Goal: Task Accomplishment & Management: Use online tool/utility

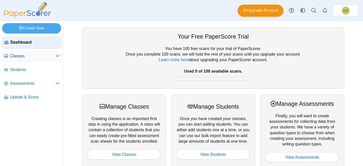
click at [46, 56] on span "Classes" at bounding box center [32, 56] width 45 height 6
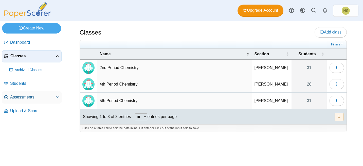
click at [46, 96] on span "Assessments" at bounding box center [32, 97] width 45 height 6
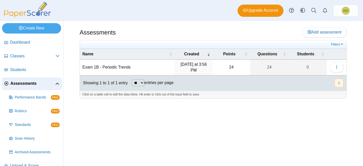
click at [122, 63] on td "Exam 1B - Periodic Trends" at bounding box center [127, 68] width 95 height 16
click at [227, 65] on td "24" at bounding box center [232, 68] width 38 height 16
click at [337, 65] on span "button" at bounding box center [337, 67] width 4 height 4
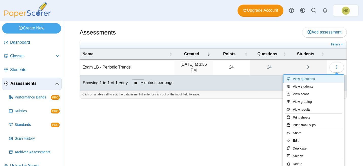
click at [312, 80] on link "View questions" at bounding box center [314, 79] width 61 height 8
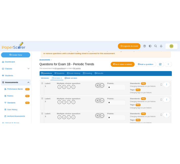
scroll to position [25, 0]
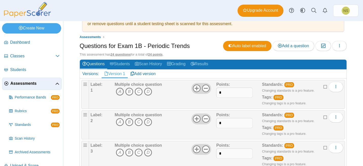
click at [119, 92] on icon "A" at bounding box center [120, 92] width 8 height 8
click at [122, 92] on icon "A" at bounding box center [120, 92] width 8 height 8
click at [195, 90] on use at bounding box center [197, 89] width 8 height 8
click at [203, 89] on icon at bounding box center [206, 88] width 8 height 8
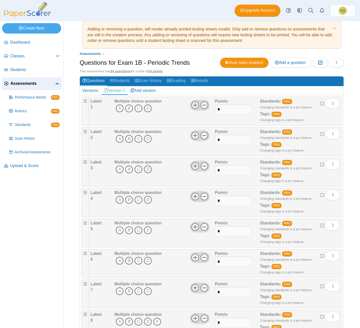
scroll to position [0, 0]
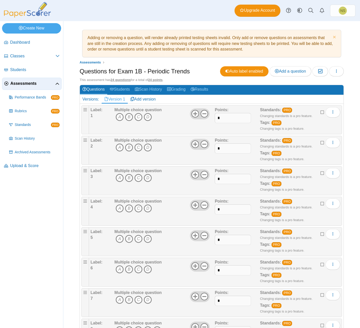
click at [125, 71] on h1 "Questions for Exam 1B - Periodic Trends" at bounding box center [135, 71] width 110 height 9
click at [118, 114] on icon "A" at bounding box center [120, 117] width 8 height 8
click at [128, 147] on icon "B" at bounding box center [129, 147] width 8 height 8
click at [119, 166] on icon "A" at bounding box center [120, 178] width 8 height 8
click at [141, 166] on icon "C" at bounding box center [139, 208] width 8 height 8
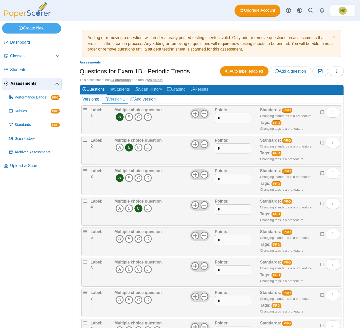
click at [119, 166] on icon "A" at bounding box center [120, 239] width 8 height 8
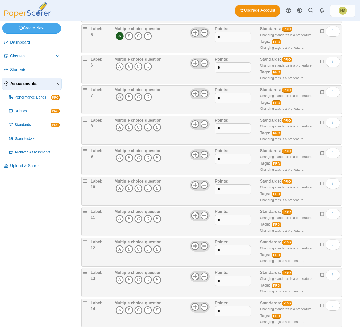
scroll to position [203, 0]
click at [147, 66] on icon "D" at bounding box center [148, 66] width 8 height 8
click at [138, 98] on icon "C" at bounding box center [139, 97] width 8 height 8
click at [147, 127] on icon "D" at bounding box center [148, 127] width 8 height 8
click at [147, 156] on icon "D" at bounding box center [148, 158] width 8 height 8
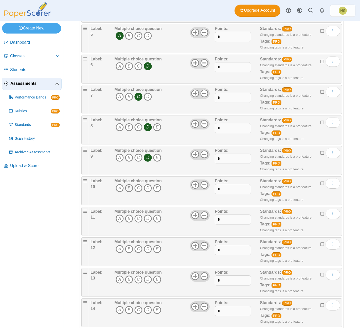
click at [127, 166] on icon "B" at bounding box center [129, 188] width 8 height 8
click at [156, 166] on icon "E" at bounding box center [157, 218] width 8 height 8
click at [141, 166] on icon "C" at bounding box center [139, 249] width 8 height 8
drag, startPoint x: 147, startPoint y: 281, endPoint x: 144, endPoint y: 290, distance: 9.7
click at [147, 166] on icon "D" at bounding box center [148, 279] width 8 height 8
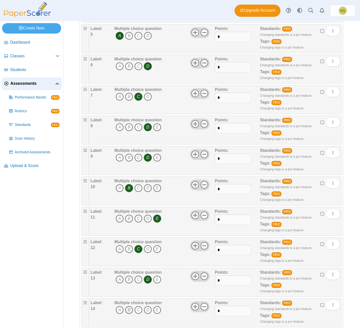
click at [130, 166] on icon "B" at bounding box center [129, 310] width 8 height 8
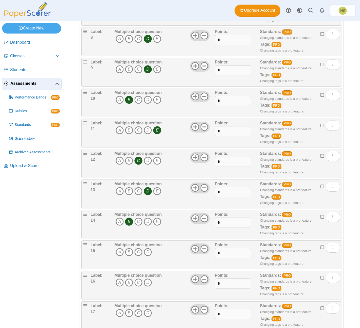
scroll to position [305, 0]
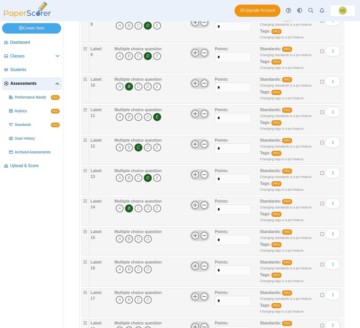
click at [129, 166] on icon "B" at bounding box center [129, 239] width 8 height 8
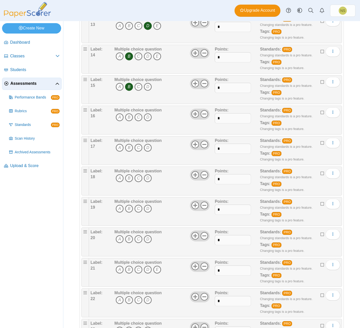
scroll to position [457, 0]
click at [139, 118] on icon "C" at bounding box center [139, 117] width 8 height 8
click at [120, 148] on icon "A" at bounding box center [120, 147] width 8 height 8
click at [131, 166] on icon "B" at bounding box center [129, 178] width 8 height 8
click at [121, 166] on icon "A" at bounding box center [120, 208] width 8 height 8
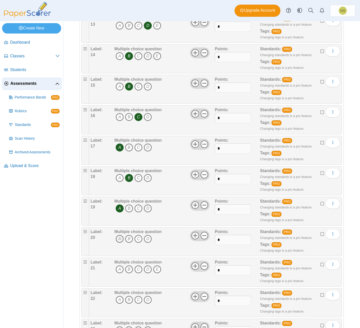
click at [119, 166] on icon "A" at bounding box center [120, 239] width 8 height 8
click at [140, 166] on icon "C" at bounding box center [139, 269] width 8 height 8
click at [119, 166] on icon "A" at bounding box center [120, 300] width 8 height 8
click at [126, 166] on icon "B" at bounding box center [129, 300] width 8 height 8
click at [146, 166] on icon "D" at bounding box center [148, 300] width 8 height 8
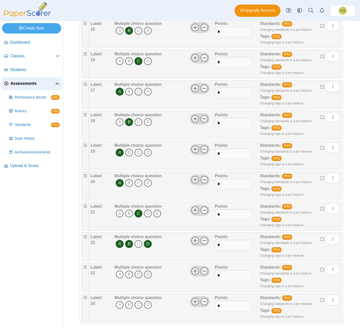
scroll to position [519, 0]
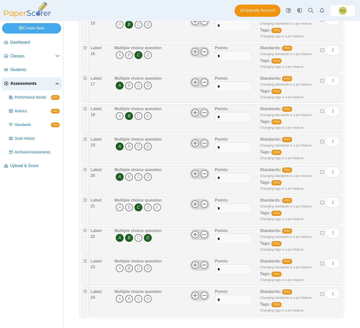
click at [129, 166] on icon "B" at bounding box center [129, 268] width 8 height 8
click at [118, 166] on icon "A" at bounding box center [120, 299] width 8 height 8
click at [148, 166] on icon "D" at bounding box center [148, 299] width 8 height 8
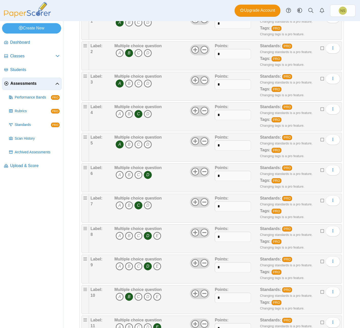
scroll to position [0, 0]
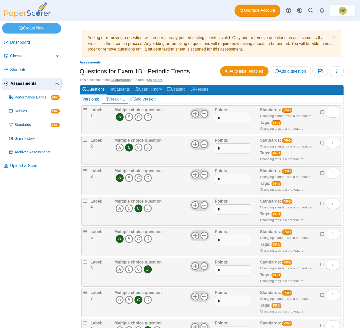
click at [176, 69] on h1 "Questions for Exam 1B - Periodic Trends" at bounding box center [135, 71] width 110 height 9
click at [324, 76] on div "Auto label enabled Add a question Moderation 0 Loading…" at bounding box center [282, 71] width 124 height 10
click at [335, 72] on icon "button" at bounding box center [337, 71] width 4 height 4
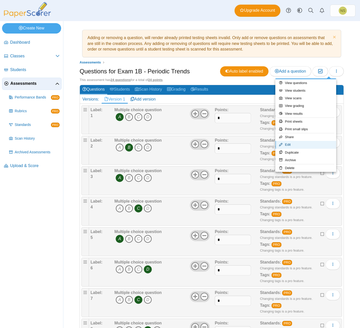
click at [289, 143] on link "Edit" at bounding box center [306, 145] width 61 height 8
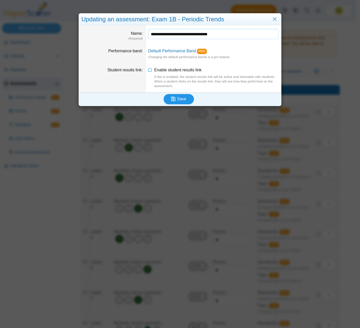
type input "**********"
click at [181, 103] on button "Save" at bounding box center [179, 99] width 30 height 10
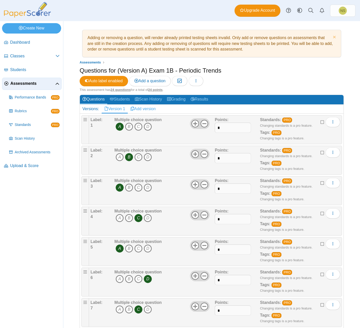
click at [141, 109] on link "Add version" at bounding box center [143, 109] width 31 height 9
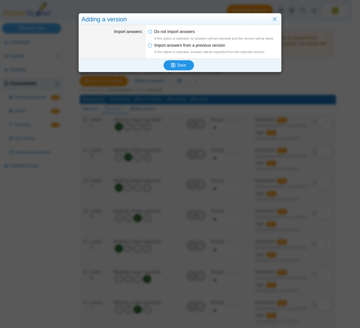
click at [172, 66] on use "submit" at bounding box center [173, 65] width 4 height 4
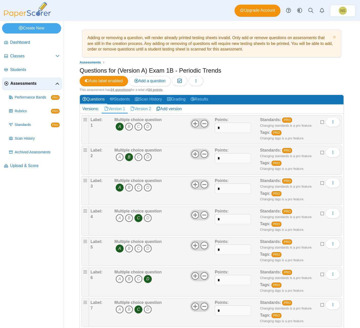
click at [146, 105] on link "Version 2" at bounding box center [141, 109] width 26 height 9
click at [147, 128] on icon "D" at bounding box center [148, 127] width 8 height 8
click at [116, 157] on icon "A" at bounding box center [120, 157] width 8 height 8
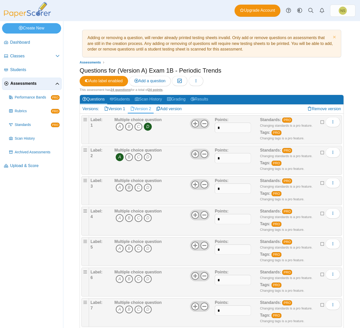
click at [129, 190] on icon "B" at bounding box center [129, 188] width 8 height 8
click at [149, 216] on icon "D" at bounding box center [148, 218] width 8 height 8
click at [130, 249] on icon "B" at bounding box center [129, 248] width 8 height 8
click at [147, 281] on icon "D" at bounding box center [148, 279] width 8 height 8
click at [147, 306] on icon "D" at bounding box center [148, 309] width 8 height 8
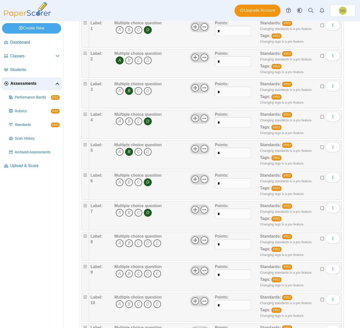
scroll to position [102, 0]
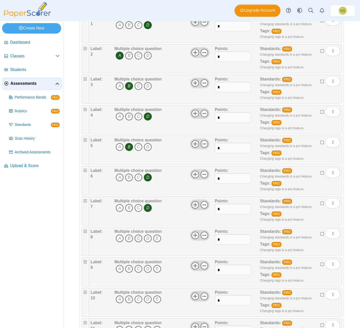
click at [136, 241] on icon "C" at bounding box center [139, 238] width 8 height 8
click at [129, 268] on icon "B" at bounding box center [129, 269] width 8 height 8
click at [149, 300] on icon "D" at bounding box center [148, 299] width 8 height 8
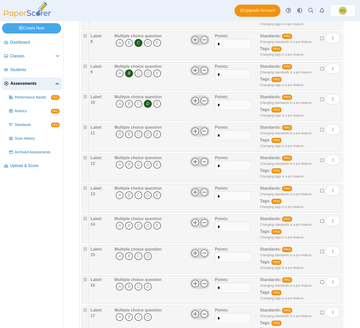
scroll to position [305, 0]
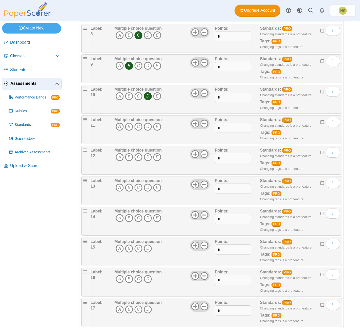
click at [118, 127] on icon "A" at bounding box center [120, 127] width 8 height 8
click at [157, 158] on icon "E" at bounding box center [157, 157] width 8 height 8
click at [157, 186] on icon "E" at bounding box center [157, 188] width 8 height 8
click at [129, 220] on icon "B" at bounding box center [129, 218] width 8 height 8
click at [149, 249] on icon "D" at bounding box center [148, 248] width 8 height 8
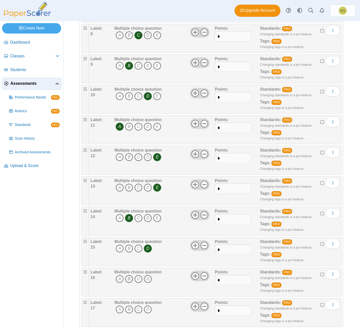
click at [128, 275] on icon "B" at bounding box center [129, 279] width 8 height 8
click at [147, 307] on icon "D" at bounding box center [148, 309] width 8 height 8
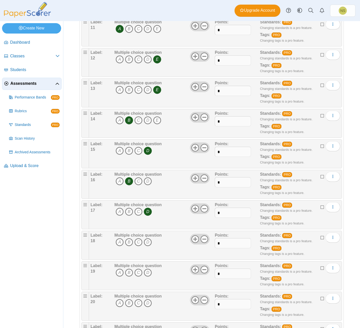
scroll to position [406, 0]
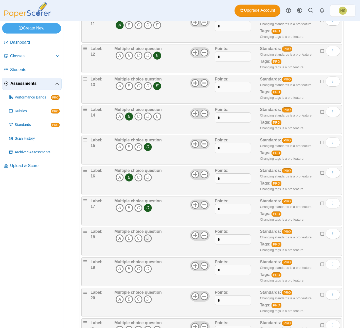
click at [146, 241] on icon "D" at bounding box center [148, 238] width 8 height 8
click at [137, 269] on icon "C" at bounding box center [139, 269] width 8 height 8
click at [147, 299] on icon "D" at bounding box center [148, 299] width 8 height 8
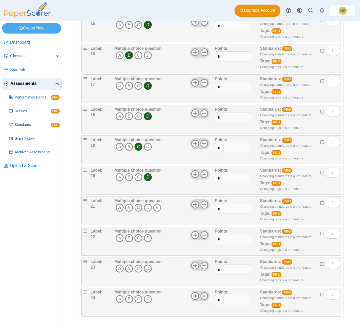
scroll to position [529, 0]
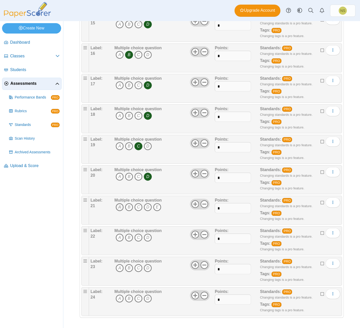
click at [119, 210] on icon "A" at bounding box center [120, 207] width 8 height 8
click at [127, 238] on icon "B" at bounding box center [129, 238] width 8 height 8
click at [137, 240] on icon "C" at bounding box center [139, 238] width 8 height 8
click at [150, 240] on icon "D" at bounding box center [148, 238] width 8 height 8
click at [150, 266] on icon "D" at bounding box center [148, 268] width 8 height 8
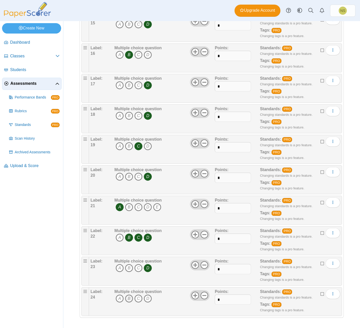
click at [131, 297] on icon "B" at bounding box center [129, 298] width 8 height 8
click at [145, 298] on icon "D" at bounding box center [148, 298] width 8 height 8
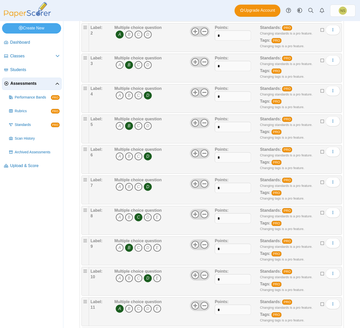
scroll to position [0, 0]
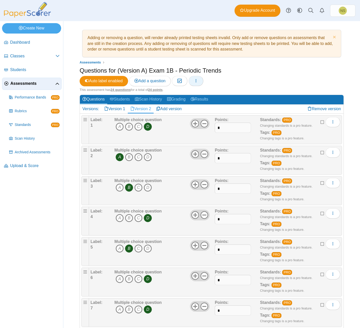
click at [203, 80] on button "button" at bounding box center [196, 81] width 15 height 10
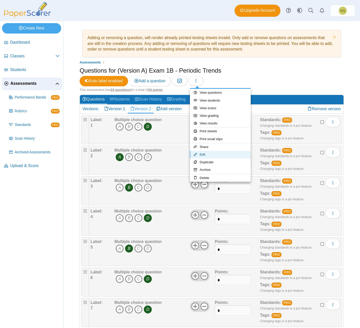
click at [214, 155] on link "Edit" at bounding box center [220, 155] width 61 height 8
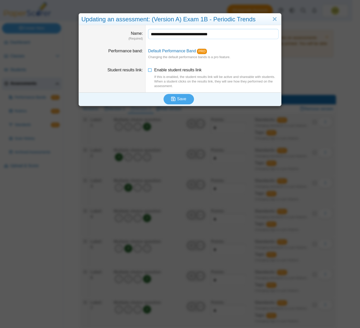
drag, startPoint x: 169, startPoint y: 35, endPoint x: 127, endPoint y: 38, distance: 41.4
click at [127, 38] on dl "**********" at bounding box center [180, 34] width 203 height 19
type input "**********"
click at [180, 101] on span "Save" at bounding box center [181, 99] width 9 height 4
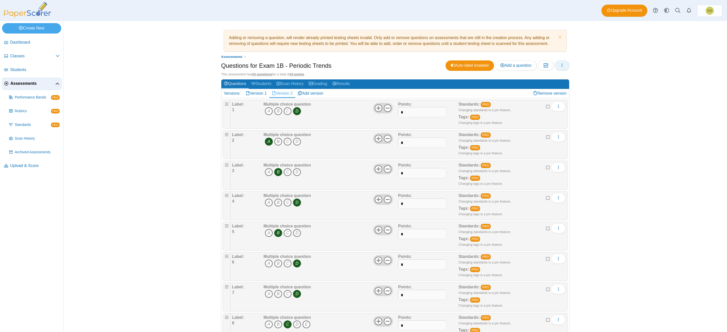
click at [360, 63] on button "button" at bounding box center [562, 65] width 15 height 10
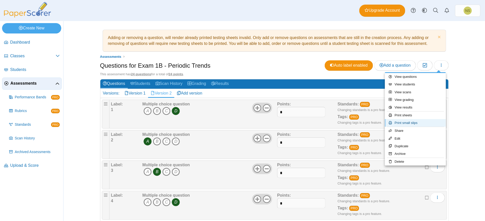
click at [360, 125] on link "Print small slips" at bounding box center [415, 123] width 61 height 8
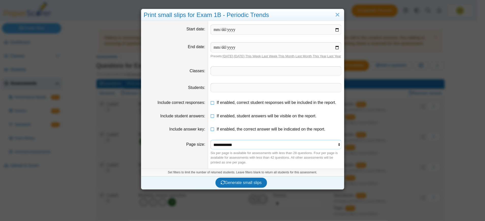
click at [299, 150] on select "**********" at bounding box center [275, 145] width 131 height 10
click at [248, 185] on span "Generate small slips" at bounding box center [241, 183] width 41 height 4
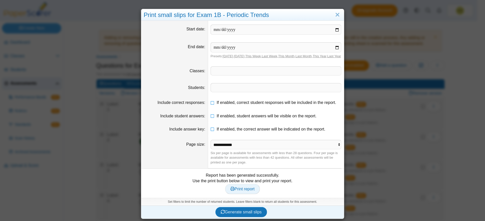
click at [240, 191] on span "Print report" at bounding box center [242, 189] width 24 height 4
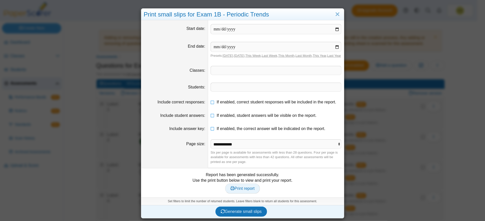
click at [246, 188] on span "Print report" at bounding box center [242, 189] width 24 height 4
click at [266, 71] on span at bounding box center [276, 70] width 130 height 9
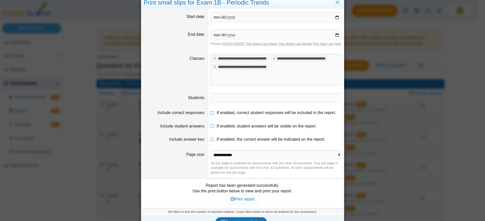
scroll to position [21, 0]
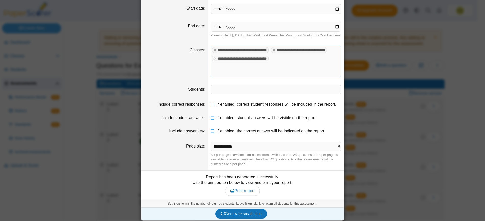
click at [245, 88] on span at bounding box center [276, 89] width 130 height 9
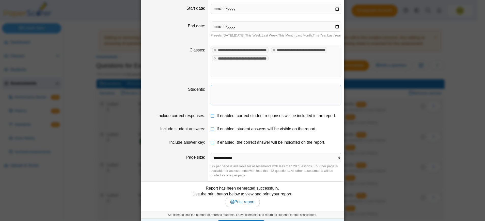
scroll to position [0, 0]
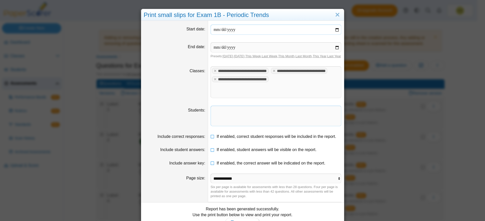
click at [218, 31] on input "date" at bounding box center [275, 30] width 131 height 10
type input "**********"
click at [219, 48] on input "date" at bounding box center [275, 47] width 131 height 10
type input "**********"
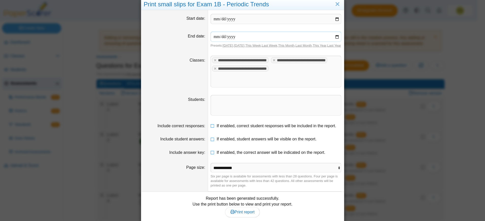
scroll to position [26, 0]
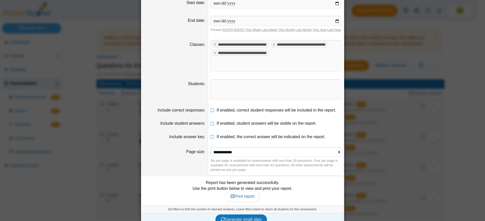
click at [250, 147] on select "**********" at bounding box center [275, 152] width 131 height 10
click at [245, 194] on span "Print report" at bounding box center [242, 196] width 24 height 4
click at [247, 218] on span "Generate small slips" at bounding box center [241, 220] width 41 height 4
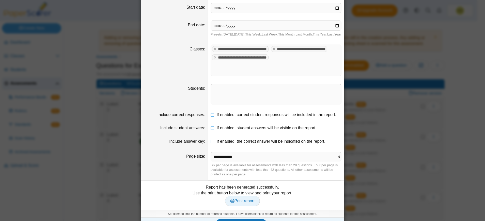
click at [252, 199] on span "Print report" at bounding box center [242, 201] width 24 height 4
drag, startPoint x: 364, startPoint y: 15, endPoint x: 354, endPoint y: 27, distance: 16.3
click at [360, 15] on div "**********" at bounding box center [242, 110] width 485 height 221
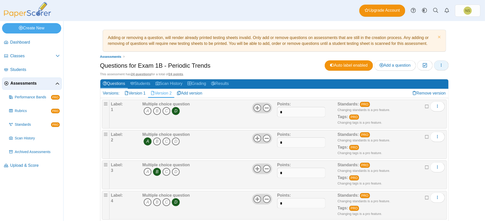
click at [360, 65] on button "button" at bounding box center [441, 65] width 15 height 10
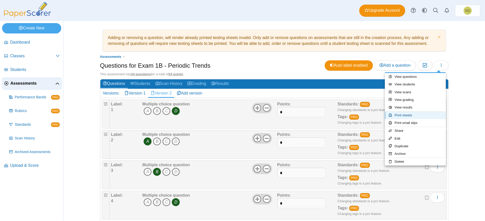
click at [360, 118] on link "Print sheets" at bounding box center [415, 116] width 61 height 8
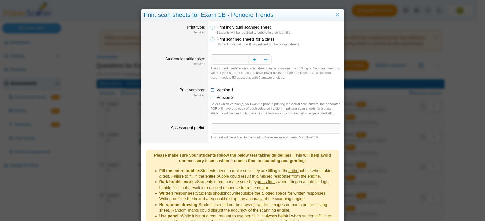
click at [210, 89] on icon at bounding box center [212, 90] width 4 height 4
click at [210, 95] on icon at bounding box center [212, 97] width 4 height 4
click at [211, 40] on icon at bounding box center [212, 39] width 4 height 4
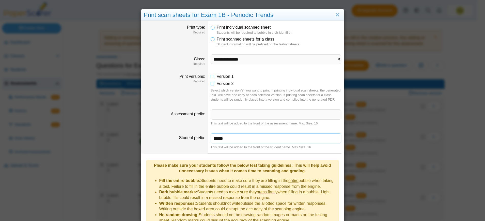
type input "*****"
click at [227, 113] on input "Assessment prefix" at bounding box center [275, 115] width 131 height 10
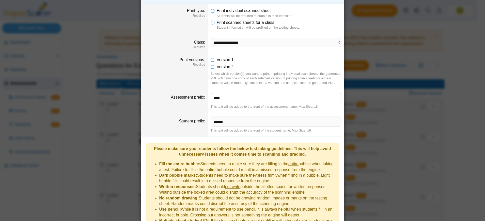
scroll to position [51, 0]
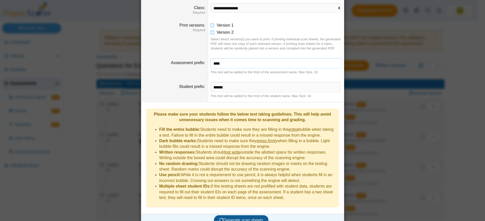
type input "****"
click at [248, 215] on button "Generate scan sheets" at bounding box center [241, 220] width 55 height 10
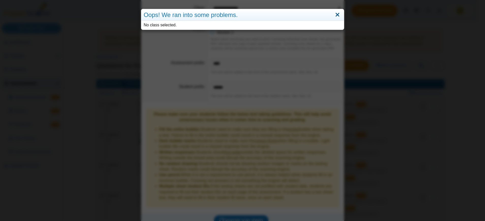
click at [334, 12] on link "Close" at bounding box center [337, 15] width 8 height 9
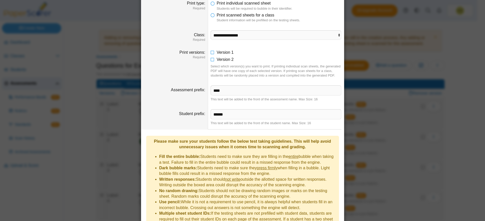
scroll to position [0, 0]
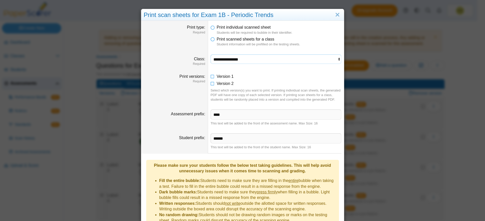
click at [257, 57] on select "**********" at bounding box center [275, 60] width 131 height 10
click at [248, 59] on select "**********" at bounding box center [275, 60] width 131 height 10
click at [210, 55] on select "**********" at bounding box center [275, 60] width 131 height 10
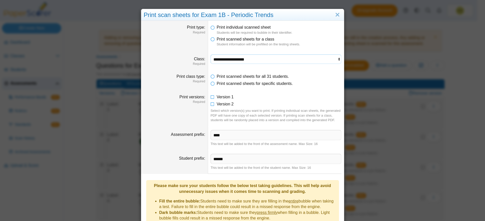
click at [263, 58] on select "**********" at bounding box center [275, 60] width 131 height 10
click at [210, 55] on select "**********" at bounding box center [275, 60] width 131 height 10
click at [260, 59] on select "**********" at bounding box center [275, 60] width 131 height 10
select select "**********"
click at [210, 55] on select "**********" at bounding box center [275, 60] width 131 height 10
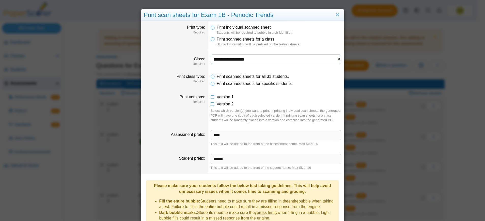
scroll to position [72, 0]
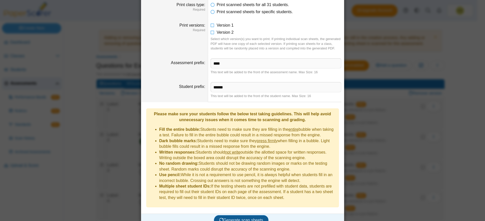
click at [222, 215] on button "Generate scan sheets" at bounding box center [241, 220] width 55 height 10
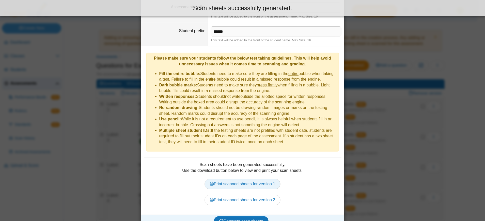
scroll to position [128, 0]
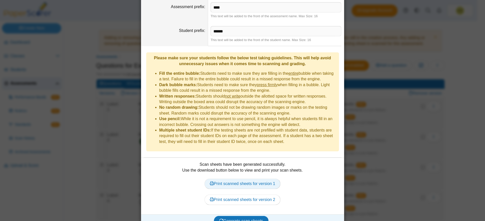
click at [255, 179] on link "Print scanned sheets for version 1" at bounding box center [242, 184] width 76 height 10
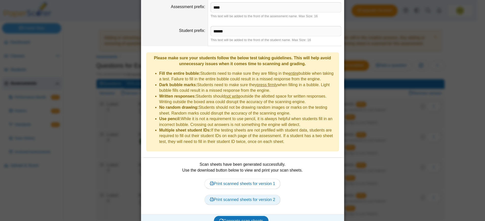
click at [247, 195] on link "Print scanned sheets for version 2" at bounding box center [242, 200] width 76 height 10
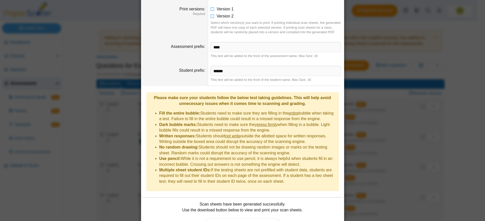
scroll to position [26, 0]
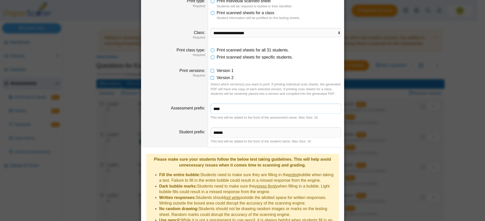
drag, startPoint x: 232, startPoint y: 110, endPoint x: 202, endPoint y: 112, distance: 30.0
click at [202, 112] on dl "Assessment prefix **** This text will be added to the front of the assessment n…" at bounding box center [242, 112] width 203 height 24
drag, startPoint x: 229, startPoint y: 134, endPoint x: 197, endPoint y: 135, distance: 32.0
click at [197, 135] on dl "Student prefix ***** This text will be added to the front of the student name. …" at bounding box center [242, 136] width 203 height 24
click at [211, 55] on icon at bounding box center [212, 57] width 4 height 4
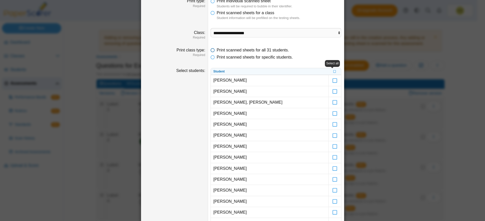
click at [210, 47] on icon at bounding box center [212, 49] width 4 height 4
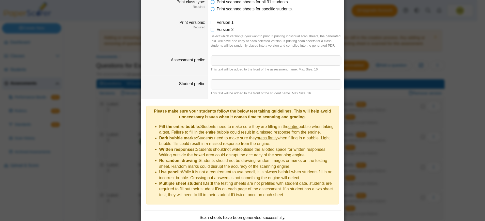
scroll to position [128, 0]
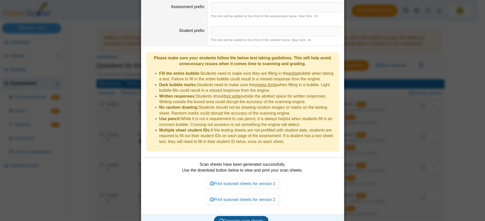
click at [243, 216] on button "Generate scan sheets" at bounding box center [241, 221] width 55 height 10
click at [246, 179] on link "Print scanned sheets for version 1" at bounding box center [242, 184] width 76 height 10
click at [360, 144] on div "**********" at bounding box center [242, 110] width 485 height 221
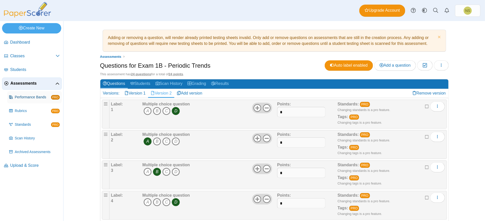
click at [47, 99] on link "Performance Bands PRO" at bounding box center [34, 97] width 55 height 12
